Goal: Information Seeking & Learning: Understand process/instructions

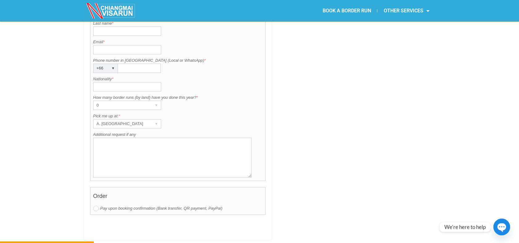
scroll to position [514, 0]
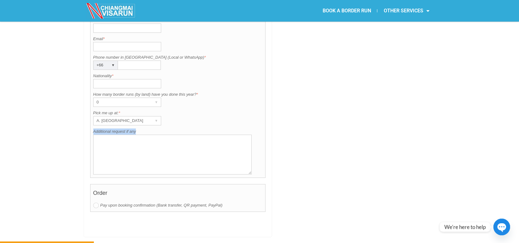
drag, startPoint x: 139, startPoint y: 115, endPoint x: 92, endPoint y: 117, distance: 46.7
click at [92, 117] on div "Contact information Title is required. Title * Mr. ▾ Mr. Mrs. Ms. First name is…" at bounding box center [178, 70] width 176 height 216
copy label "Additional request if any"
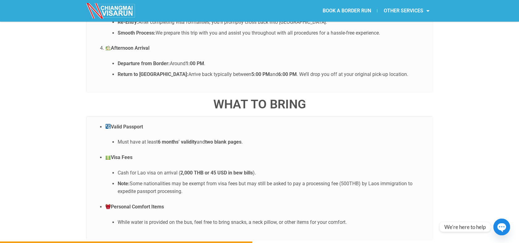
scroll to position [1382, 0]
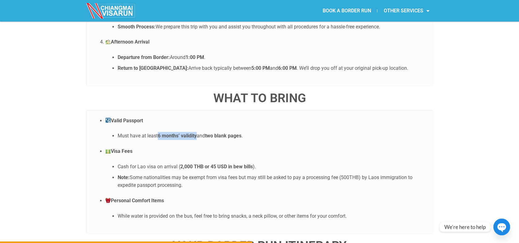
click at [199, 132] on li "Must have at least 6 months’ validity and two blank pages ." at bounding box center [272, 136] width 309 height 8
drag, startPoint x: 183, startPoint y: 109, endPoint x: 137, endPoint y: 109, distance: 46.0
click at [153, 117] on ul "Valid Passport Must have at least 6 months’ validity and two blank pages . Visa…" at bounding box center [259, 168] width 333 height 103
drag, startPoint x: 120, startPoint y: 103, endPoint x: 200, endPoint y: 106, distance: 80.0
click at [200, 132] on li "Must have at least 6 months’ validity and two blank pages ." at bounding box center [272, 136] width 309 height 8
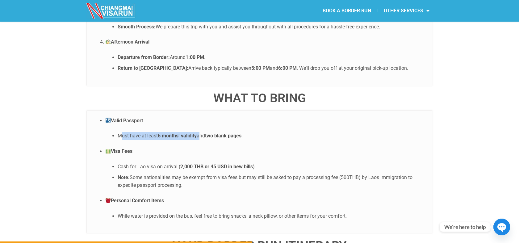
copy li "ust have at least 6 months’ validity"
drag, startPoint x: 199, startPoint y: 106, endPoint x: 156, endPoint y: 108, distance: 43.3
click at [156, 117] on ul "Valid Passport Must have at least 6 months’ validity and two blank pages . Visa…" at bounding box center [259, 168] width 333 height 103
copy li "6 months’ validity"
drag, startPoint x: 200, startPoint y: 103, endPoint x: 159, endPoint y: 103, distance: 41.1
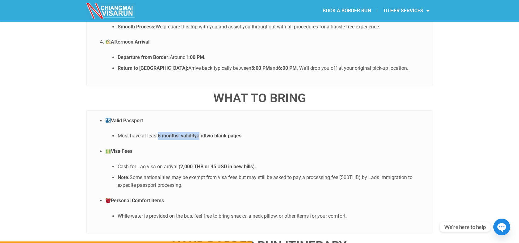
click at [159, 132] on li "Must have at least 6 months’ validity and two blank pages ." at bounding box center [272, 136] width 309 height 8
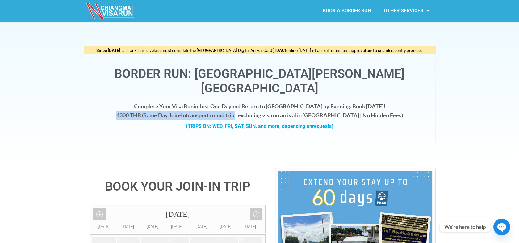
drag, startPoint x: 134, startPoint y: 98, endPoint x: 256, endPoint y: 101, distance: 122.3
click at [256, 102] on h4 "Complete Your Visa Run in Just One Day and Return to Chiang Mai by Evening. Boo…" at bounding box center [259, 111] width 339 height 18
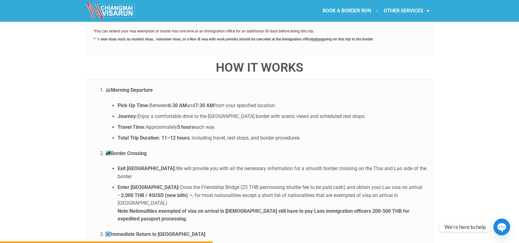
scroll to position [1166, 0]
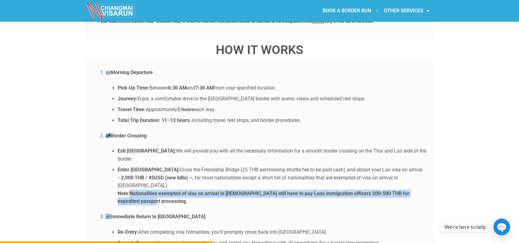
drag, startPoint x: 143, startPoint y: 168, endPoint x: 131, endPoint y: 161, distance: 14.4
click at [131, 166] on li "Enter Laos: Cross the Friendship Bridge (25 THB percrossing shuttle fee to be p…" at bounding box center [272, 186] width 309 height 40
copy strong "Nationalities exempted of visa on arrival in Laos still have to pay Laos immigr…"
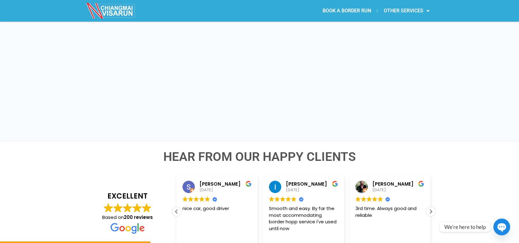
scroll to position [823, 0]
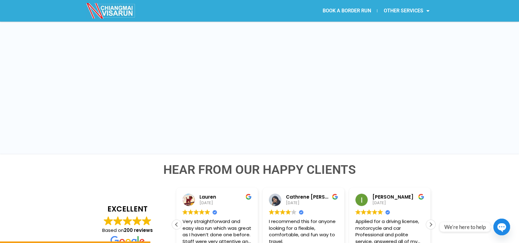
drag, startPoint x: 101, startPoint y: 156, endPoint x: 100, endPoint y: 119, distance: 36.4
click at [101, 164] on h4 "Hear from Our Happy Clients" at bounding box center [260, 170] width 352 height 12
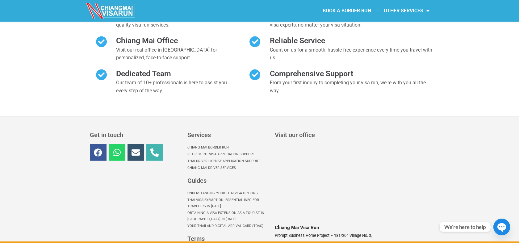
scroll to position [2844, 0]
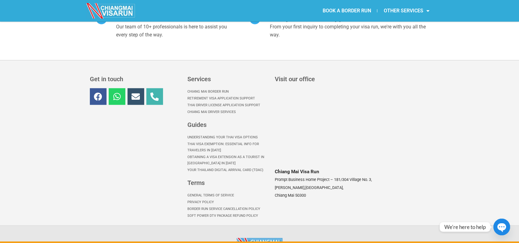
click at [245, 206] on link "Border Run Service Cancellation Policy" at bounding box center [227, 209] width 81 height 7
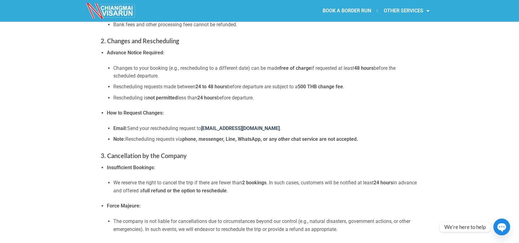
scroll to position [206, 0]
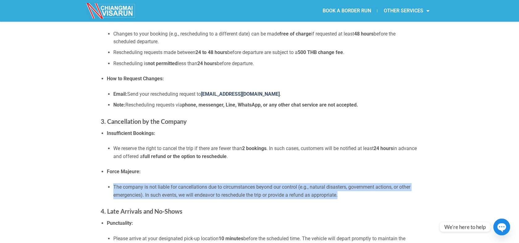
drag, startPoint x: 342, startPoint y: 193, endPoint x: 109, endPoint y: 186, distance: 233.2
click at [113, 186] on li "The company is not liable for cancellations due to circumstances beyond our con…" at bounding box center [265, 191] width 305 height 16
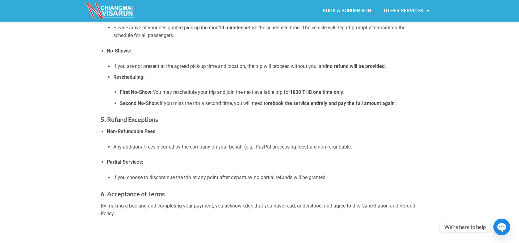
scroll to position [446, 0]
